Goal: Information Seeking & Learning: Learn about a topic

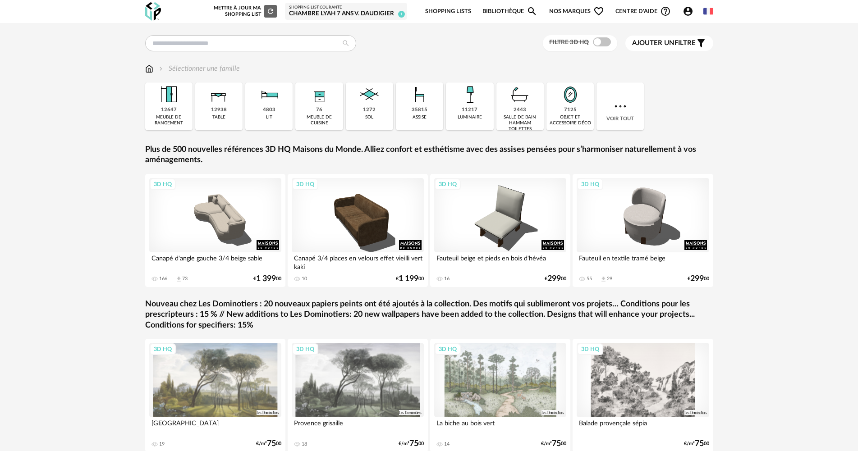
click at [367, 13] on div "CHAMBRE LYAH 7 ANS V. Daudigier" at bounding box center [346, 14] width 114 height 8
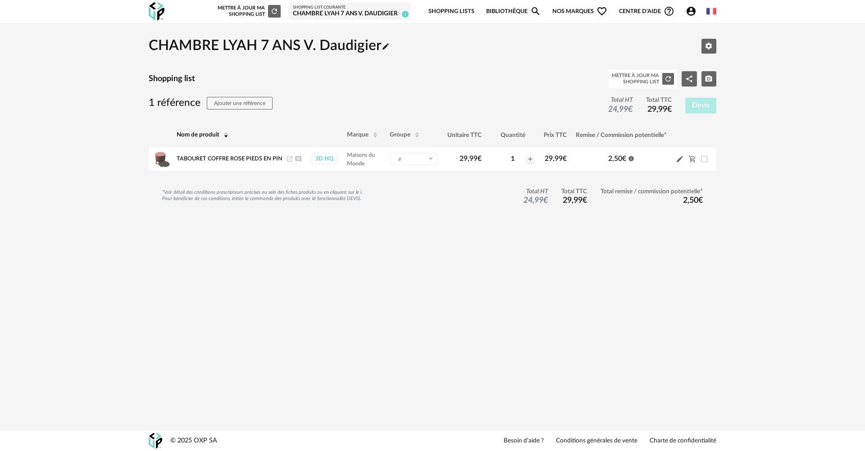
click at [523, 11] on link "Bibliothèque Magnify icon" at bounding box center [513, 11] width 55 height 21
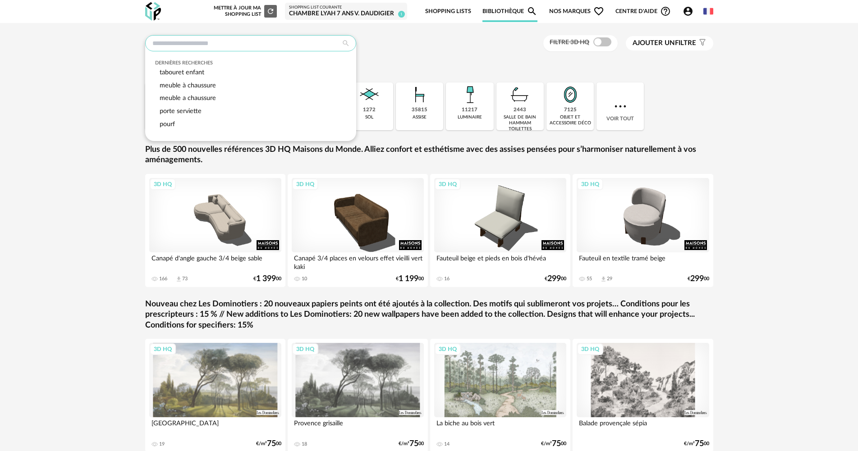
click at [182, 46] on input "text" at bounding box center [250, 43] width 211 height 16
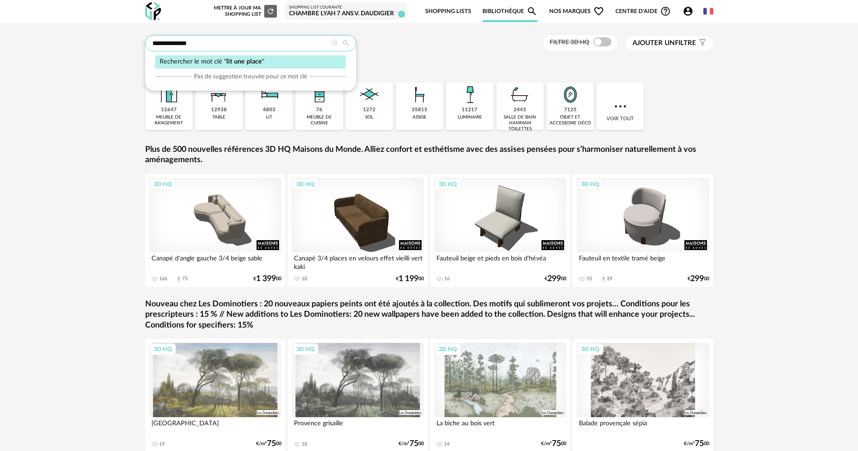
type input "**********"
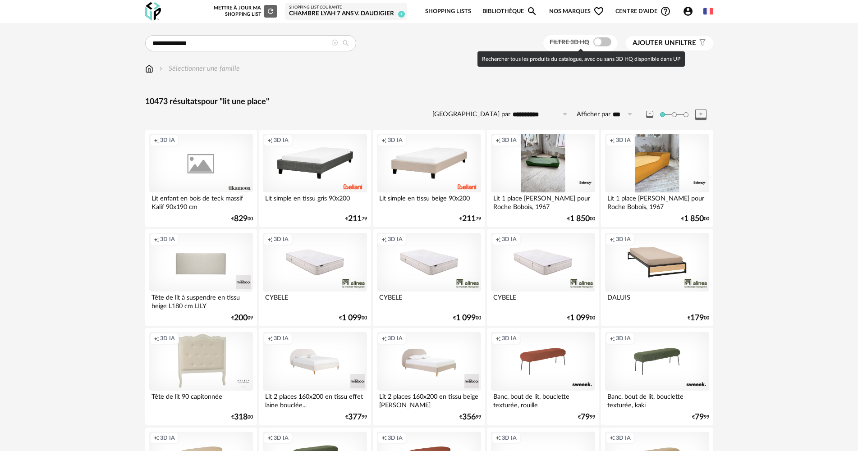
click at [600, 40] on span at bounding box center [602, 41] width 18 height 9
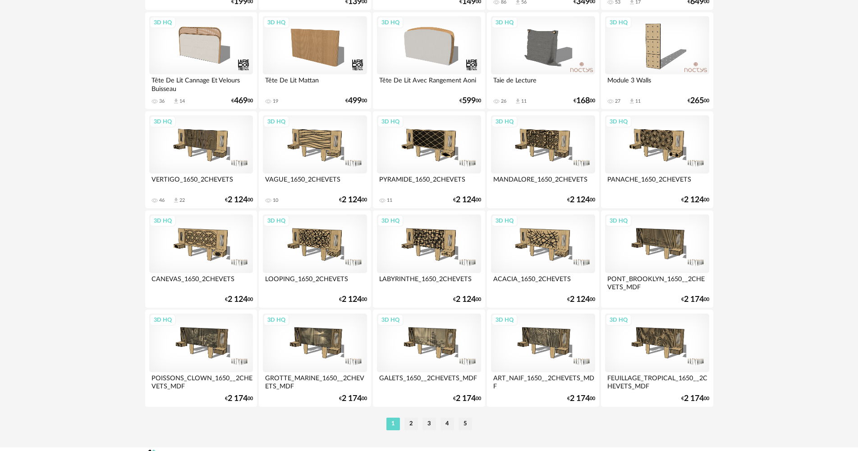
scroll to position [1722, 0]
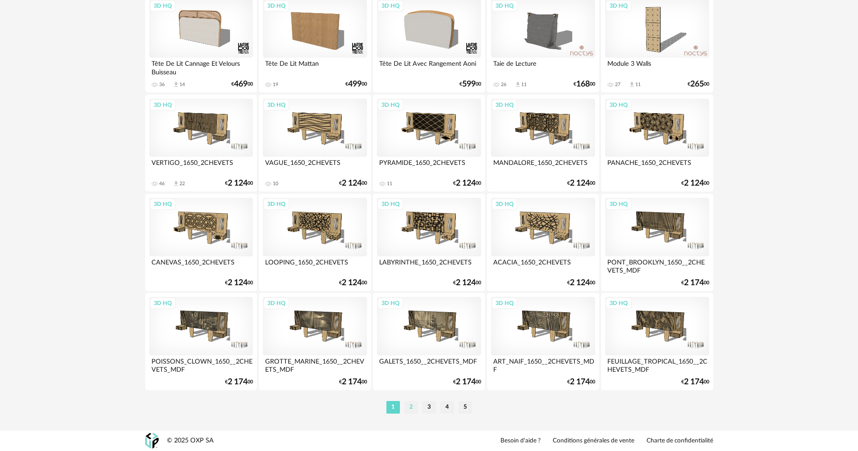
click at [410, 410] on li "2" at bounding box center [411, 407] width 14 height 13
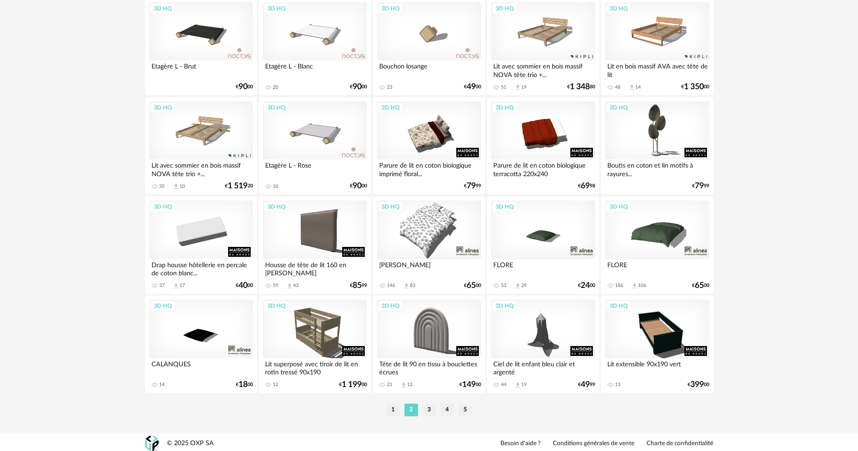
scroll to position [1722, 0]
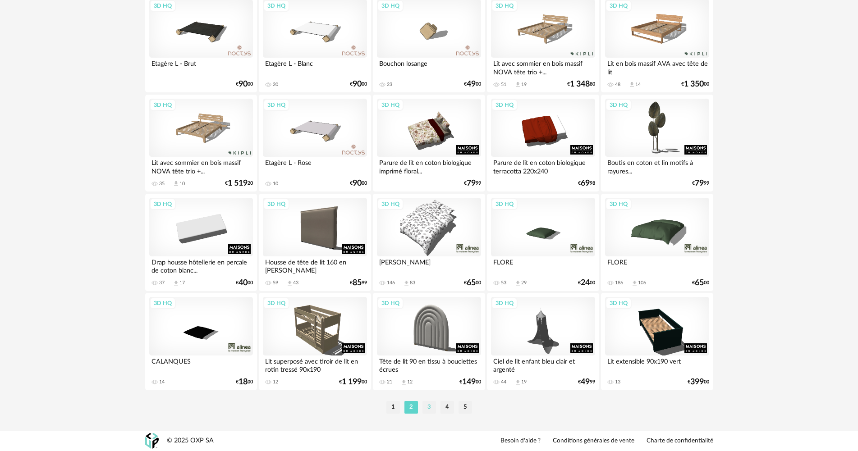
click at [426, 408] on li "3" at bounding box center [429, 407] width 14 height 13
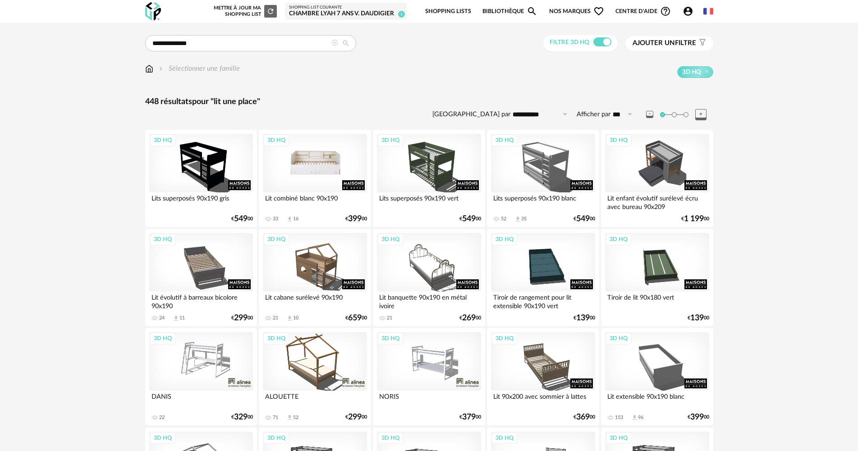
click at [319, 169] on div "3D HQ" at bounding box center [315, 163] width 104 height 59
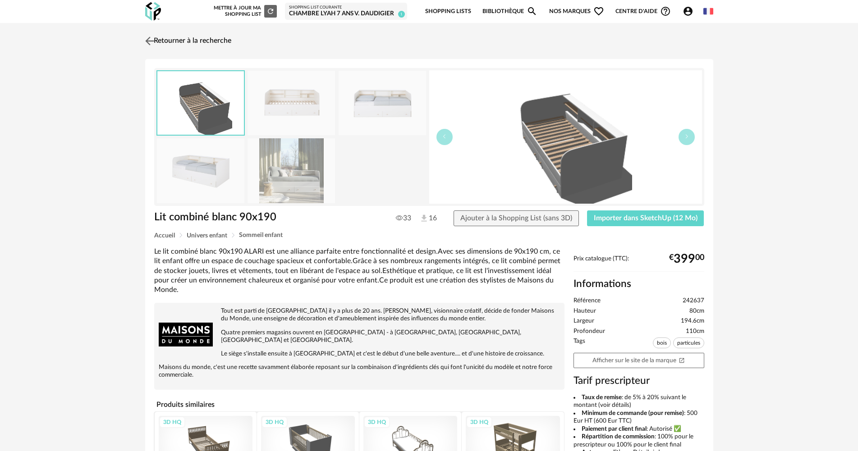
click at [152, 41] on img at bounding box center [149, 40] width 13 height 13
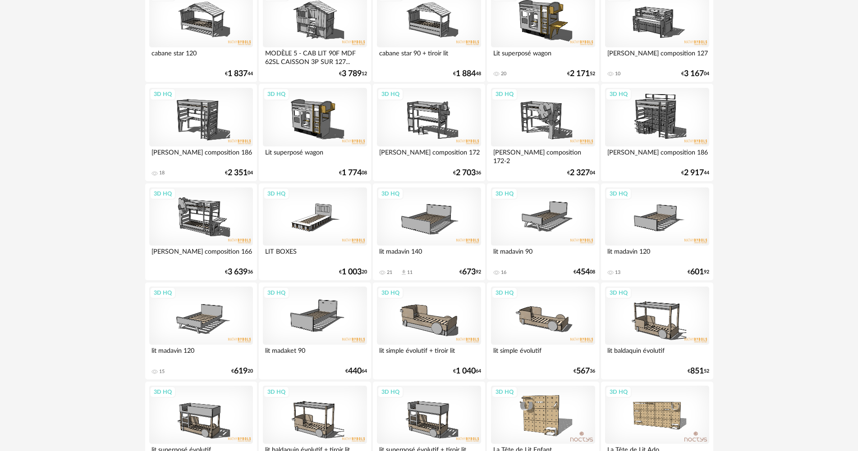
scroll to position [1262, 0]
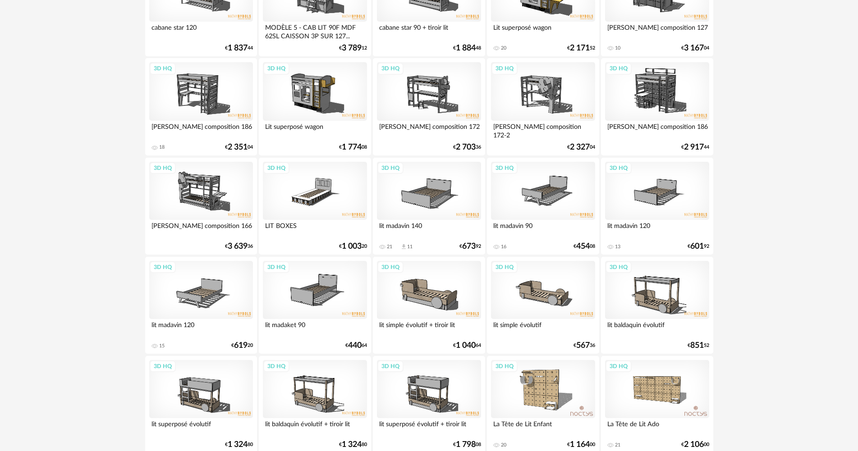
click at [308, 191] on div "3D HQ" at bounding box center [315, 191] width 104 height 59
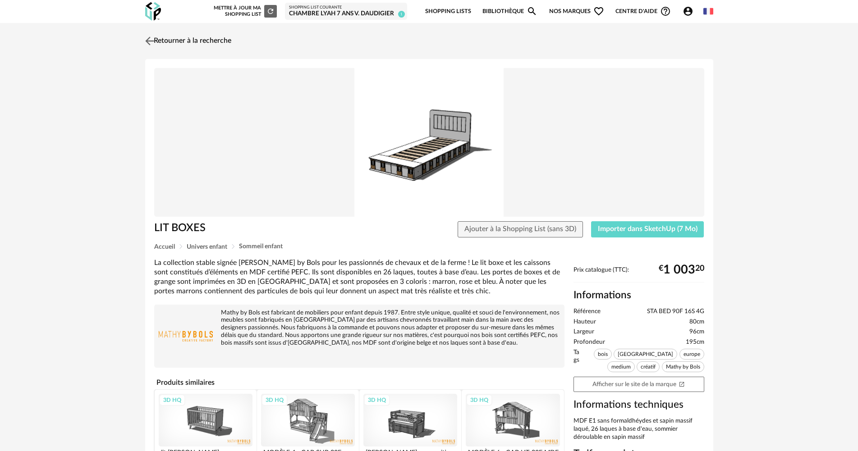
click at [150, 41] on img at bounding box center [149, 40] width 13 height 13
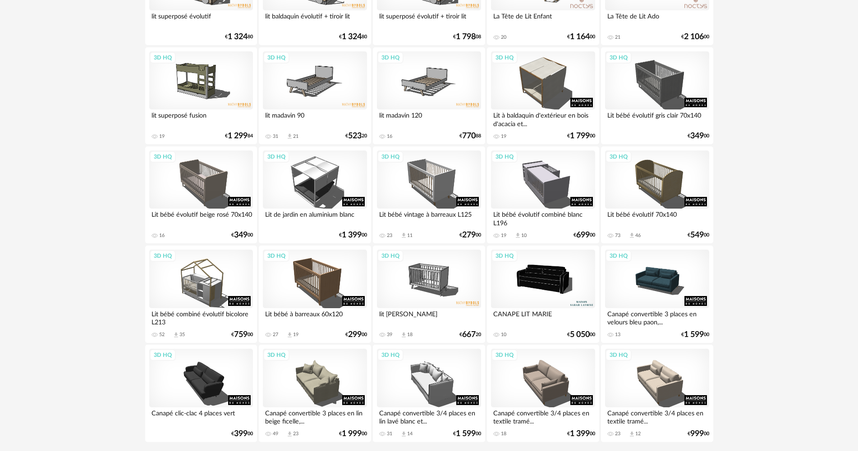
scroll to position [1722, 0]
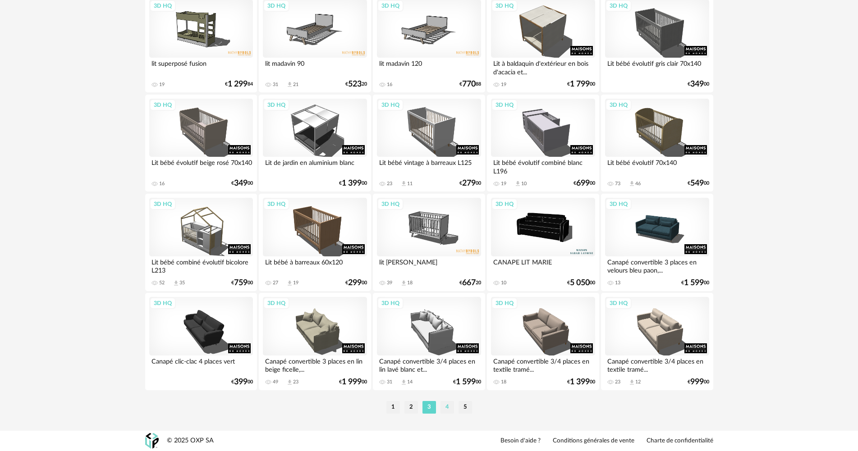
click at [444, 404] on li "4" at bounding box center [447, 407] width 14 height 13
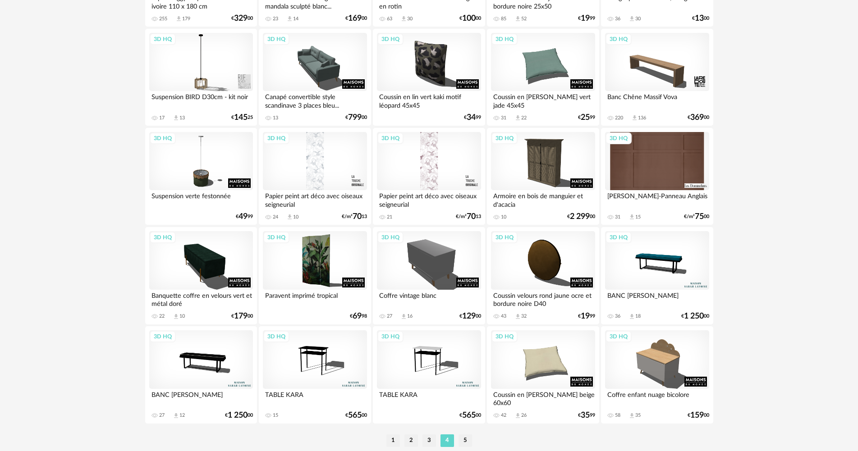
scroll to position [1722, 0]
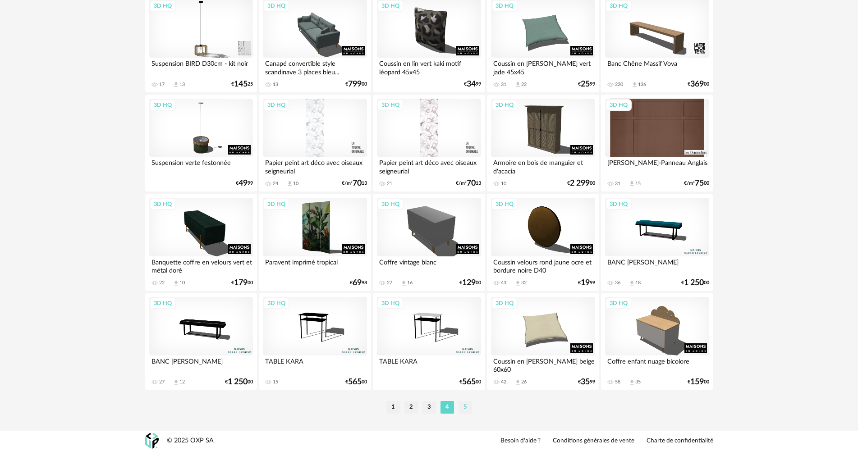
click at [462, 407] on li "5" at bounding box center [465, 407] width 14 height 13
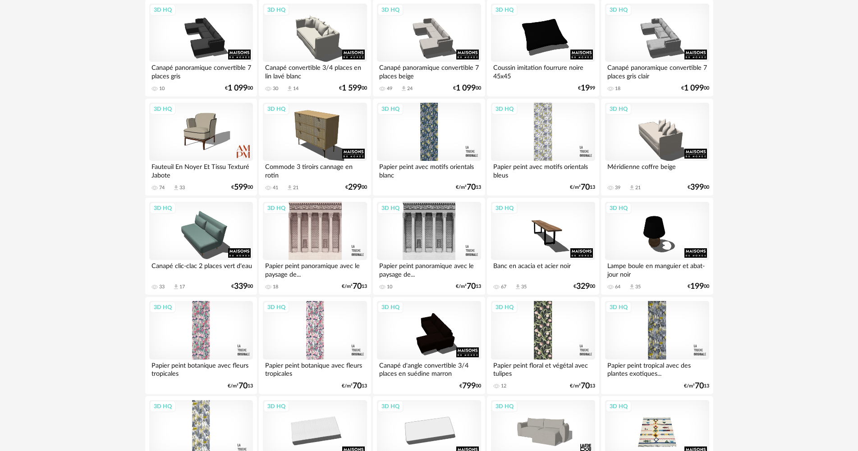
scroll to position [502, 0]
